Goal: Information Seeking & Learning: Find specific page/section

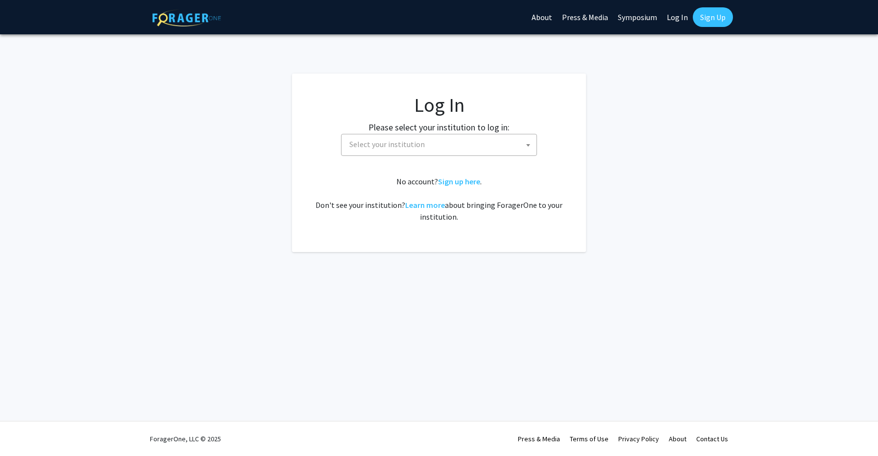
select select
click at [436, 143] on span "Select your institution" at bounding box center [441, 144] width 191 height 20
type input "tho"
select select "24"
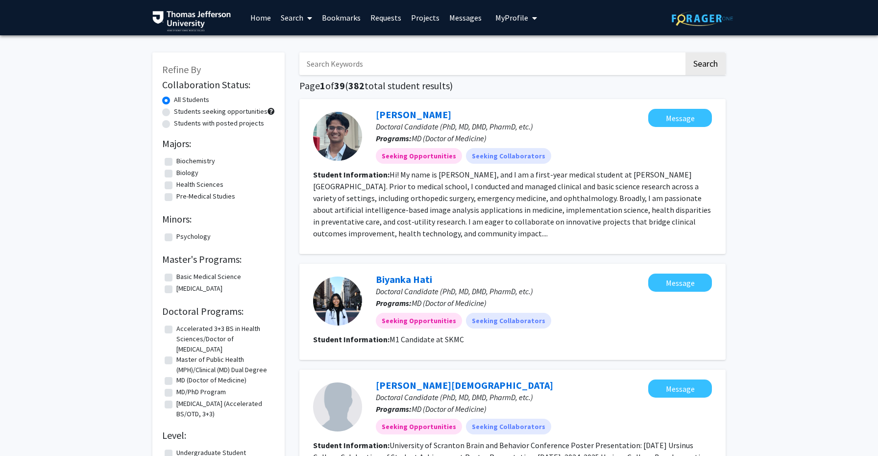
click at [422, 21] on link "Projects" at bounding box center [425, 17] width 38 height 34
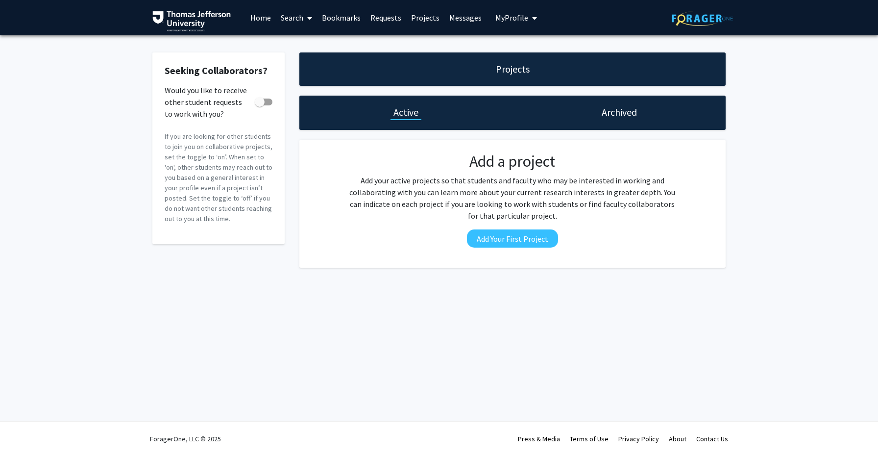
click at [466, 19] on link "Messages" at bounding box center [466, 17] width 42 height 34
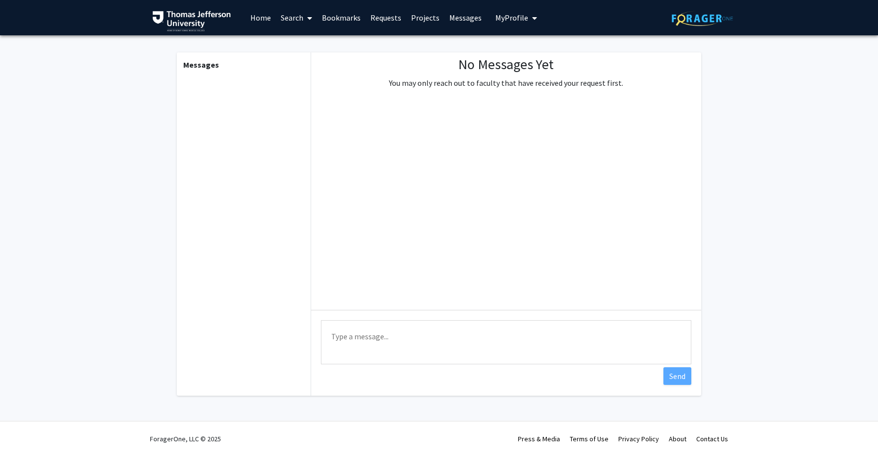
click at [508, 22] on span "My Profile" at bounding box center [512, 18] width 33 height 10
click at [445, 16] on link "Messages" at bounding box center [466, 17] width 42 height 34
click at [413, 18] on link "Projects" at bounding box center [425, 17] width 38 height 34
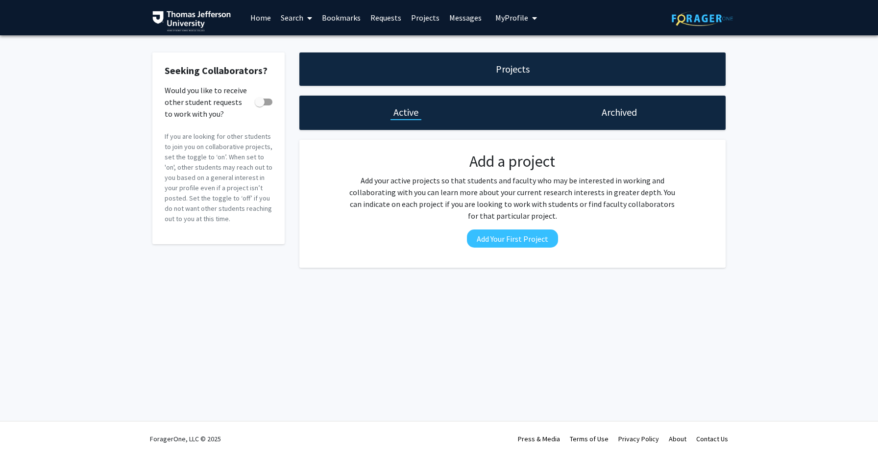
click at [387, 18] on link "Requests" at bounding box center [386, 17] width 41 height 34
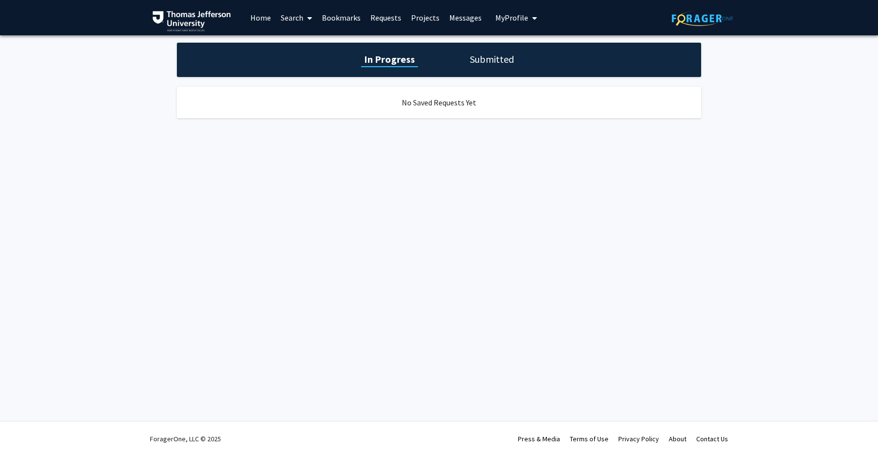
click at [337, 23] on link "Bookmarks" at bounding box center [341, 17] width 49 height 34
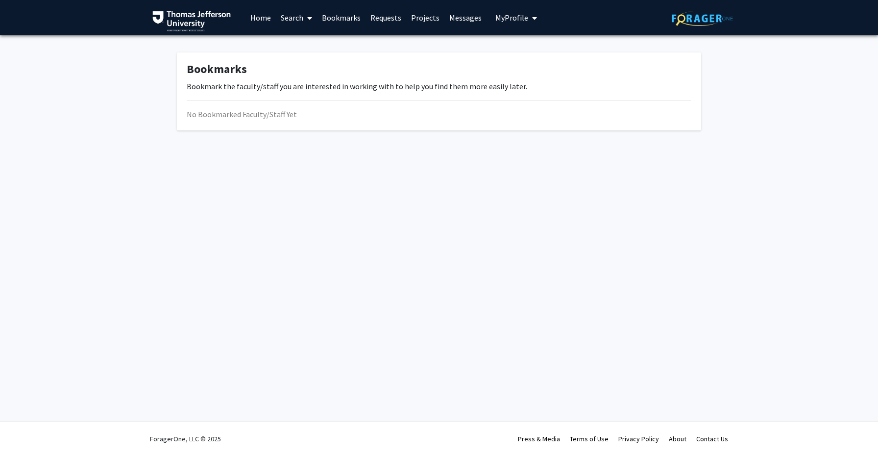
click at [295, 22] on link "Search" at bounding box center [296, 17] width 41 height 34
click at [300, 43] on span "Faculty/Staff" at bounding box center [312, 45] width 72 height 20
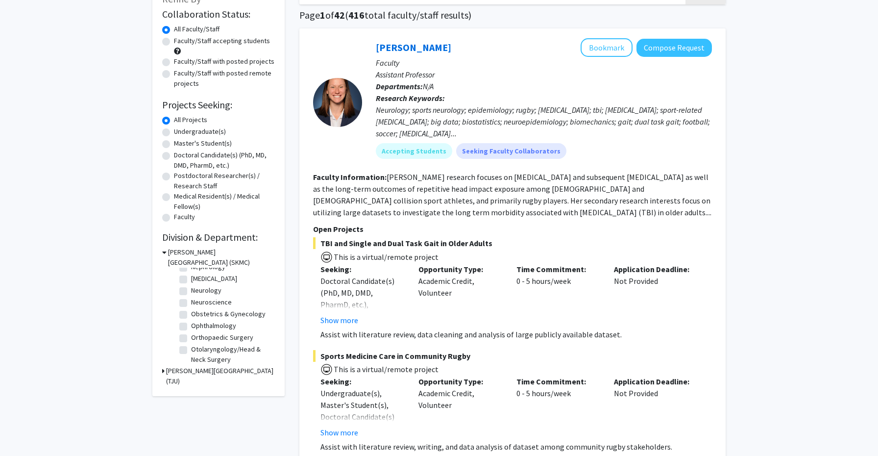
scroll to position [319, 0]
click at [191, 331] on label "Pediatrics" at bounding box center [206, 331] width 30 height 10
click at [191, 331] on input "Pediatrics" at bounding box center [194, 329] width 6 height 6
checkbox input "true"
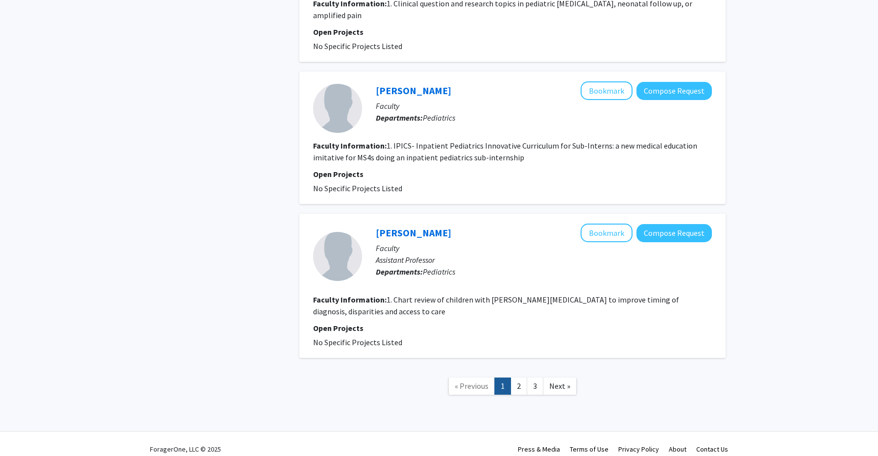
scroll to position [2009, 0]
click at [517, 379] on link "2" at bounding box center [519, 386] width 17 height 17
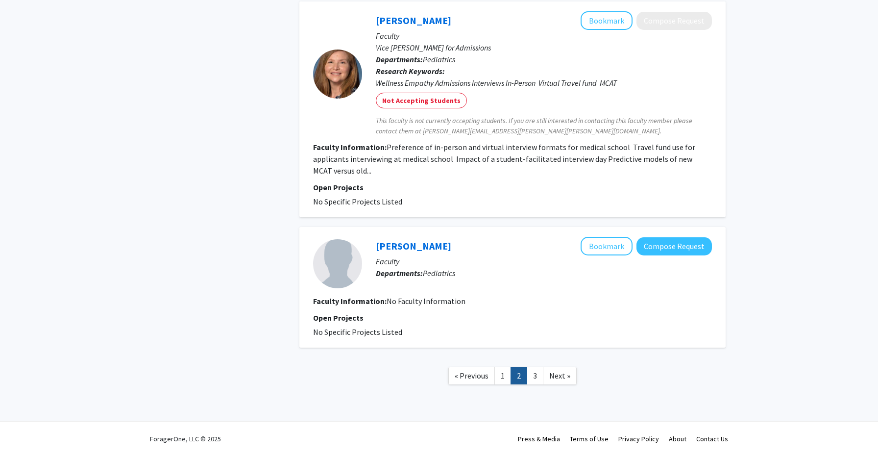
scroll to position [1224, 0]
click at [533, 373] on link "3" at bounding box center [535, 375] width 17 height 17
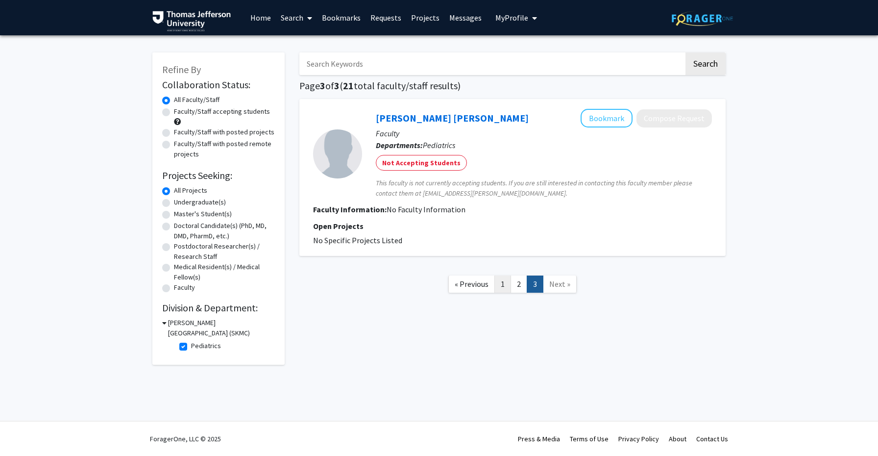
click at [502, 285] on link "1" at bounding box center [503, 283] width 17 height 17
